Goal: Task Accomplishment & Management: Use online tool/utility

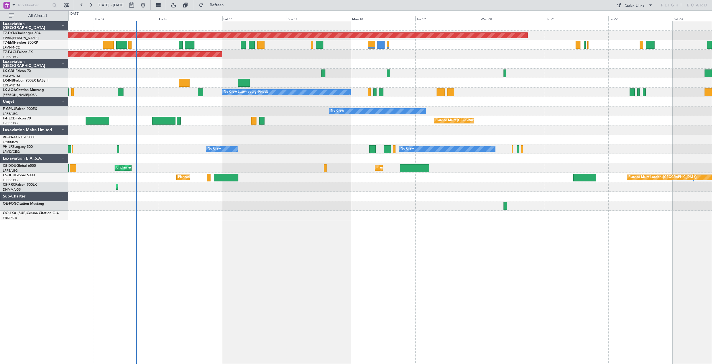
click at [260, 110] on div "No Crew No Crew No Crew" at bounding box center [390, 111] width 644 height 9
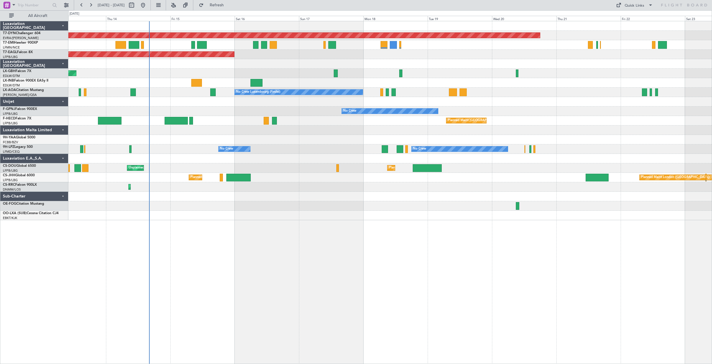
click at [290, 227] on div "Planned Maint [GEOGRAPHIC_DATA]-[GEOGRAPHIC_DATA] Planned Maint [US_STATE] ([GE…" at bounding box center [390, 192] width 644 height 343
click at [294, 112] on div "No Crew No Crew No Crew" at bounding box center [390, 111] width 644 height 9
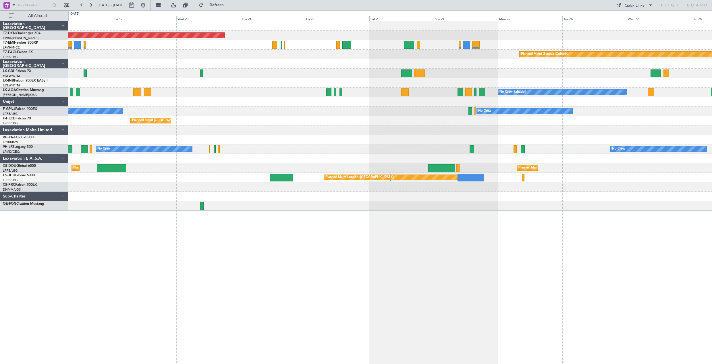
click at [98, 241] on div "Planned Maint [GEOGRAPHIC_DATA]-[GEOGRAPHIC_DATA] Planned Maint Geneva ([GEOGRA…" at bounding box center [390, 192] width 644 height 343
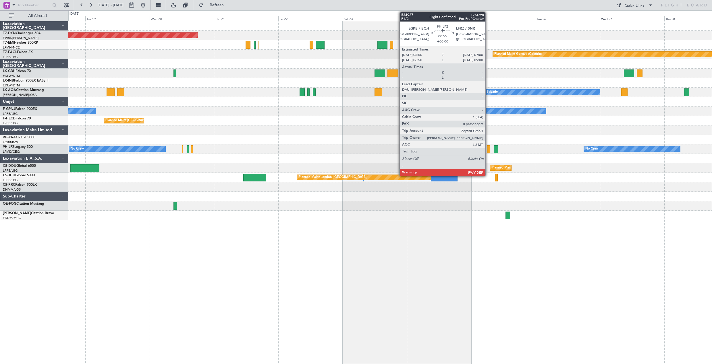
click at [488, 145] on div at bounding box center [488, 149] width 3 height 8
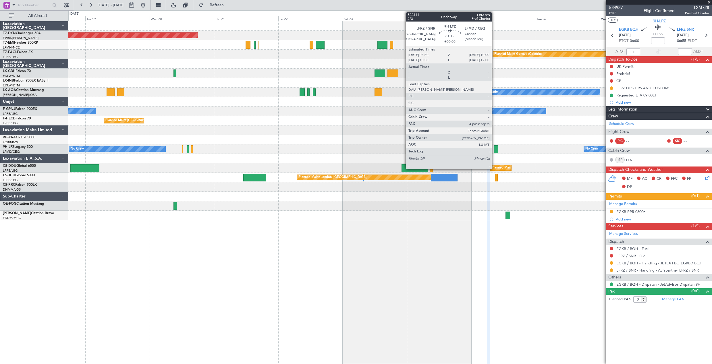
click at [494, 149] on div at bounding box center [496, 149] width 4 height 8
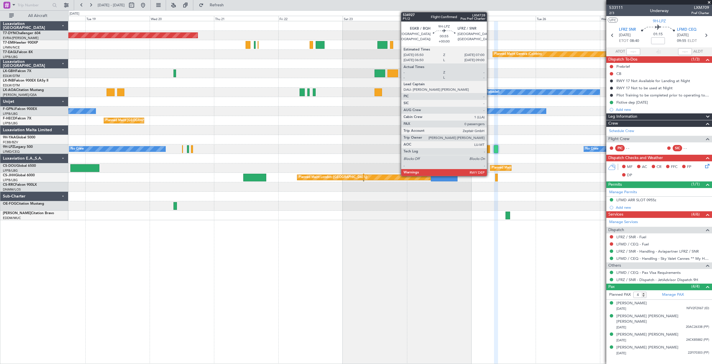
click at [490, 149] on div at bounding box center [488, 149] width 3 height 8
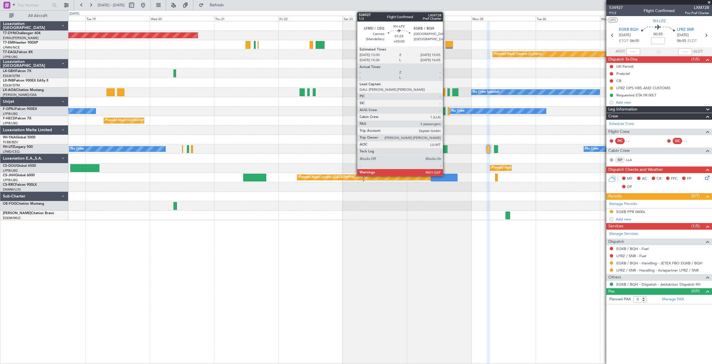
click at [446, 151] on div at bounding box center [445, 149] width 4 height 8
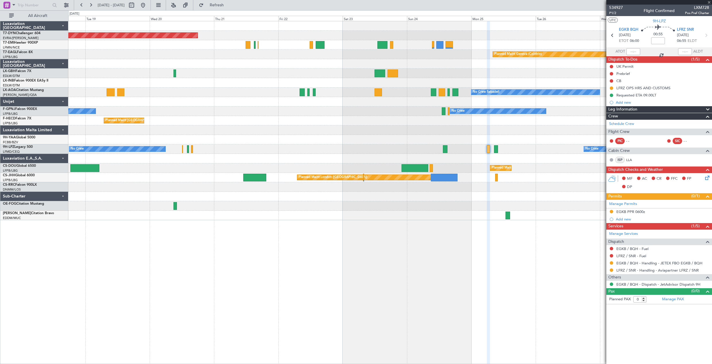
type input "5"
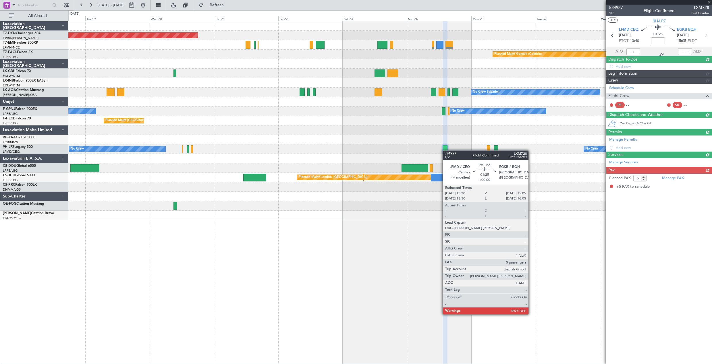
click at [445, 149] on div at bounding box center [445, 149] width 4 height 8
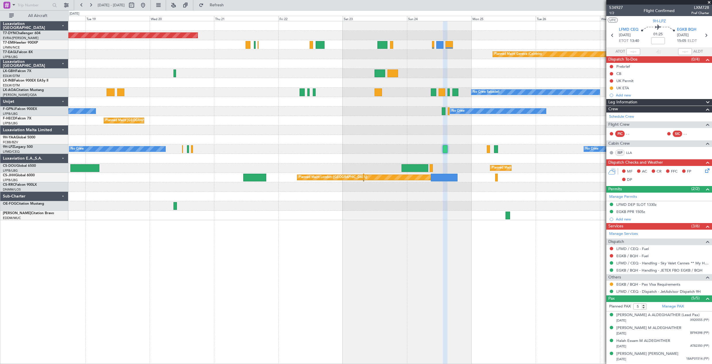
click at [491, 148] on div "No Crew No Crew No Crew" at bounding box center [390, 149] width 644 height 9
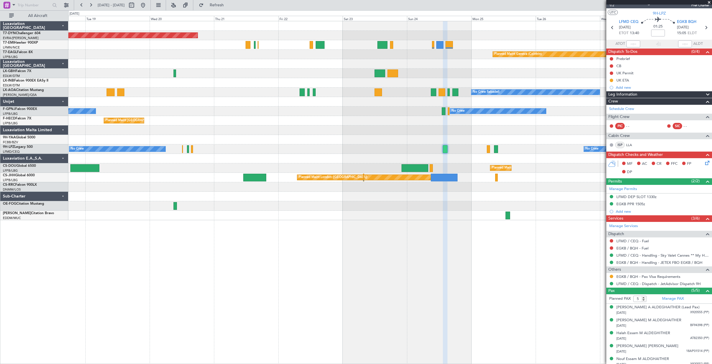
scroll to position [12, 0]
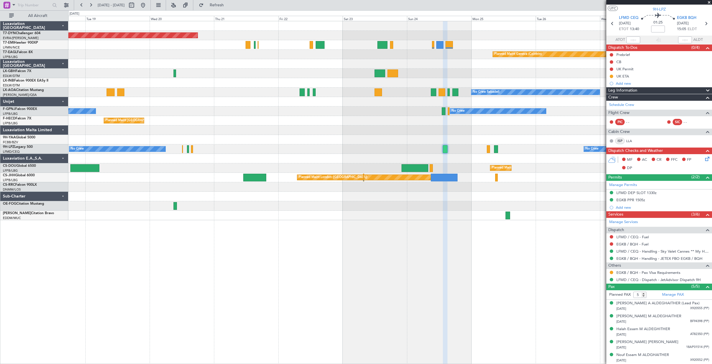
click at [172, 206] on div at bounding box center [390, 205] width 644 height 9
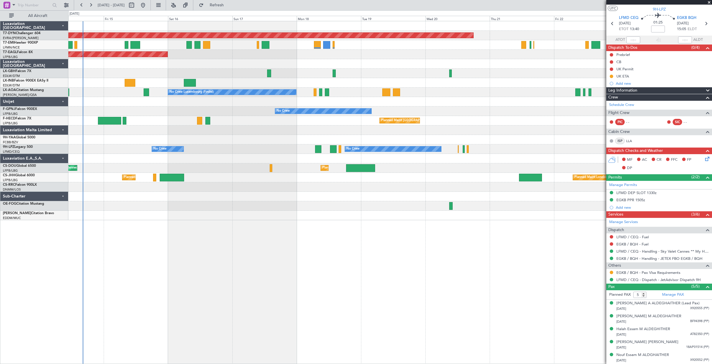
click at [557, 297] on div "Planned Maint Basel-Mulhouse Planned Maint New York (Teterboro) Planned Maint G…" at bounding box center [390, 192] width 644 height 343
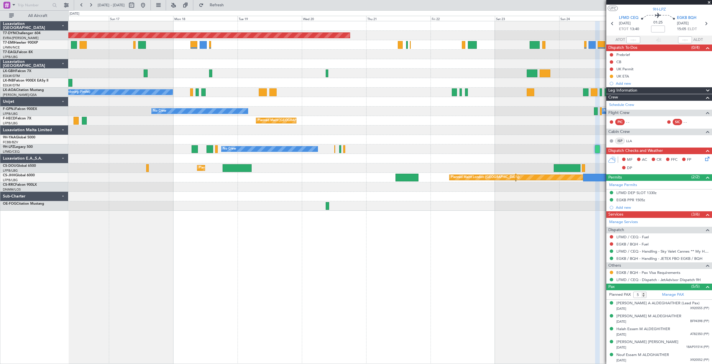
click at [309, 204] on div at bounding box center [390, 205] width 644 height 9
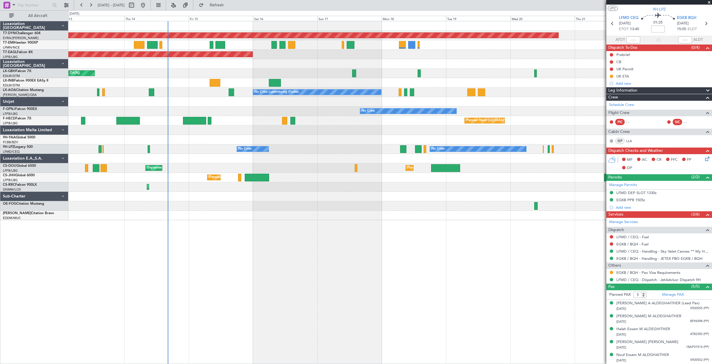
click at [375, 234] on div "Planned Maint Basel-Mulhouse Planned Maint New York (Teterboro) Planned Maint G…" at bounding box center [390, 192] width 644 height 343
